Goal: Navigation & Orientation: Find specific page/section

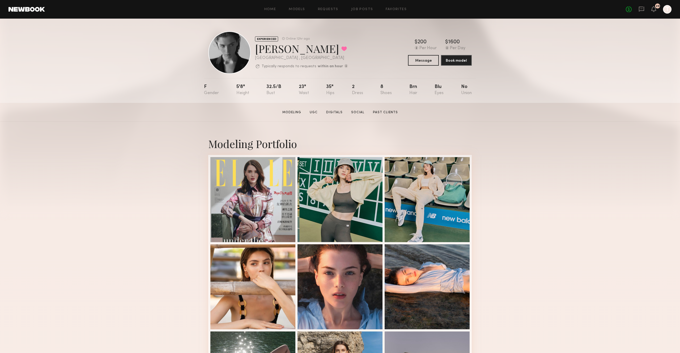
click at [274, 49] on div "[PERSON_NAME] Favorited" at bounding box center [301, 48] width 93 height 14
copy div "[PERSON_NAME] Favorited"
drag, startPoint x: 415, startPoint y: 40, endPoint x: 476, endPoint y: 41, distance: 61.1
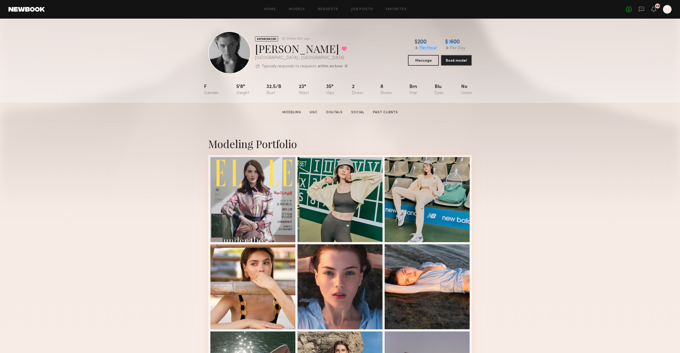
click at [476, 41] on div "EXPERIENCED Online 12hr ago [PERSON_NAME] Favorited [GEOGRAPHIC_DATA] , [GEOGRA…" at bounding box center [340, 61] width 680 height 84
click at [490, 42] on div "EXPERIENCED Online 12hr ago [PERSON_NAME] Favorited [GEOGRAPHIC_DATA] , [GEOGRA…" at bounding box center [340, 61] width 680 height 84
drag, startPoint x: 415, startPoint y: 41, endPoint x: 502, endPoint y: 49, distance: 88.0
click at [501, 49] on div "EXPERIENCED Online 12hr ago [PERSON_NAME] Favorited [GEOGRAPHIC_DATA] , [GEOGRA…" at bounding box center [340, 61] width 680 height 84
copy div "$ Typical rate set by model. Can vary by project & usage. 200 Per Hour $ Typica…"
